Goal: Information Seeking & Learning: Understand process/instructions

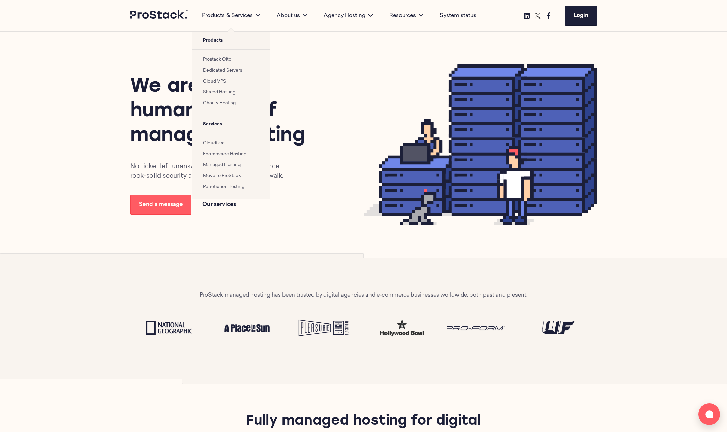
click at [224, 56] on li "Prostack Cito" at bounding box center [231, 59] width 56 height 8
click at [224, 58] on link "Prostack Cito" at bounding box center [217, 59] width 28 height 4
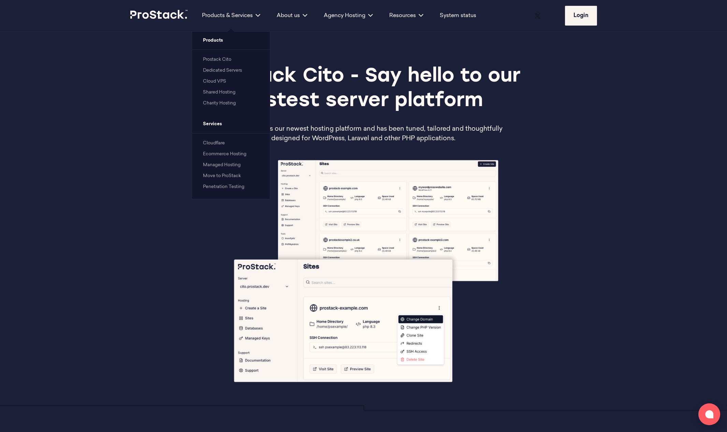
click at [213, 140] on li "Cloudflare" at bounding box center [231, 143] width 56 height 8
click at [212, 144] on link "Cloudflare" at bounding box center [214, 143] width 22 height 4
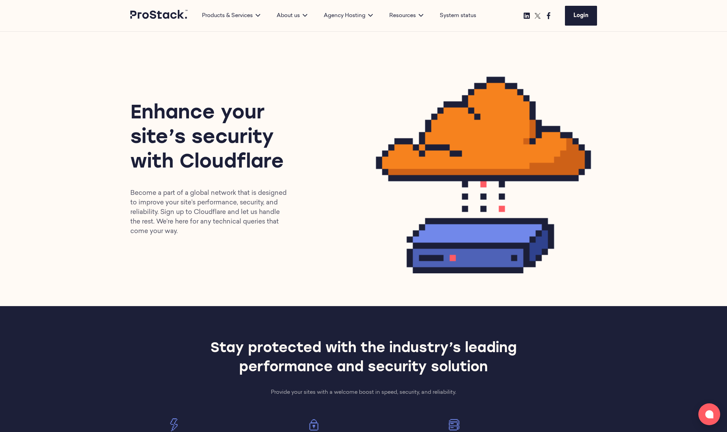
click at [99, 202] on div "Enhance your site’s security with Cloudflare Become a part of a global network …" at bounding box center [363, 169] width 727 height 274
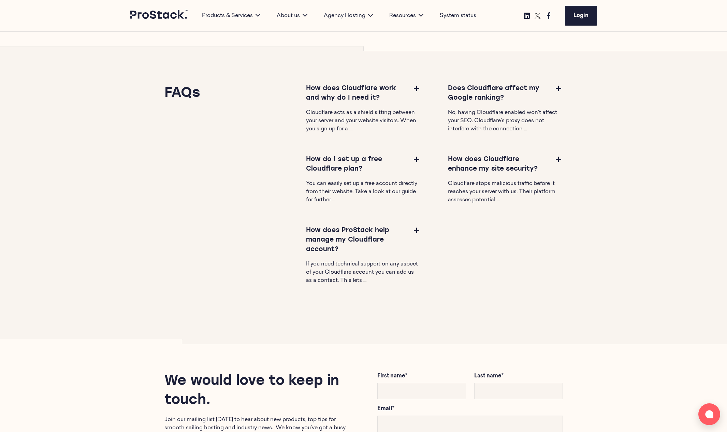
scroll to position [709, 0]
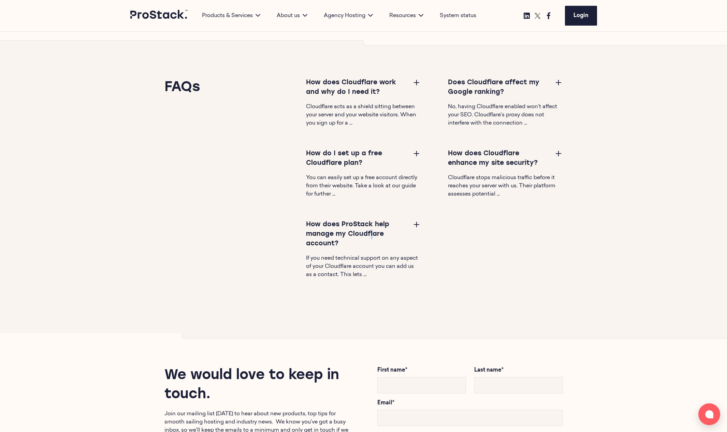
click at [347, 236] on h3 "How does ProStack help manage my Cloudflare account?" at bounding box center [356, 234] width 101 height 29
click at [419, 223] on button at bounding box center [416, 224] width 8 height 8
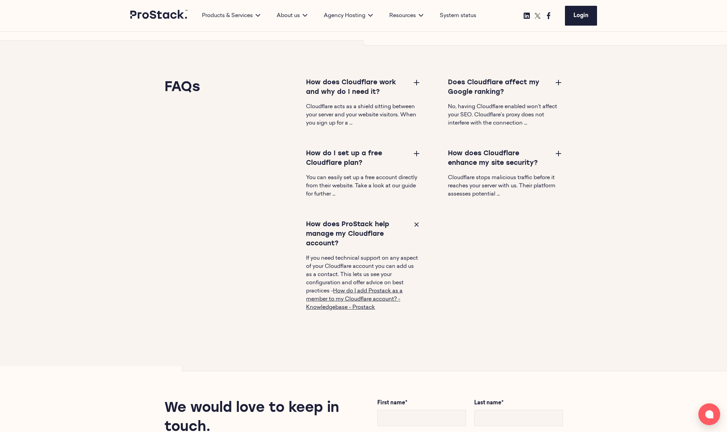
click at [405, 270] on p "If you need technical support on any aspect of your Cloudflare account you can …" at bounding box center [363, 282] width 115 height 57
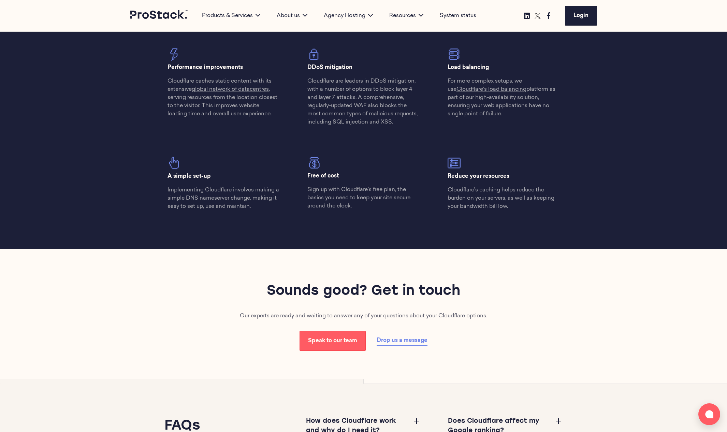
scroll to position [268, 0]
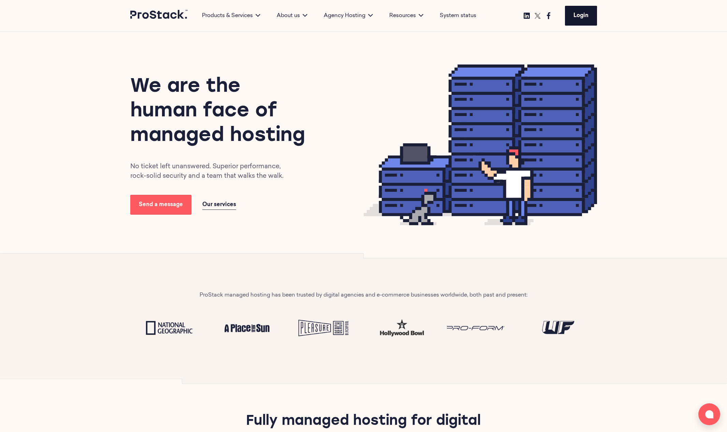
click at [589, 17] on link "Login" at bounding box center [581, 16] width 32 height 20
